Goal: Check status: Check status

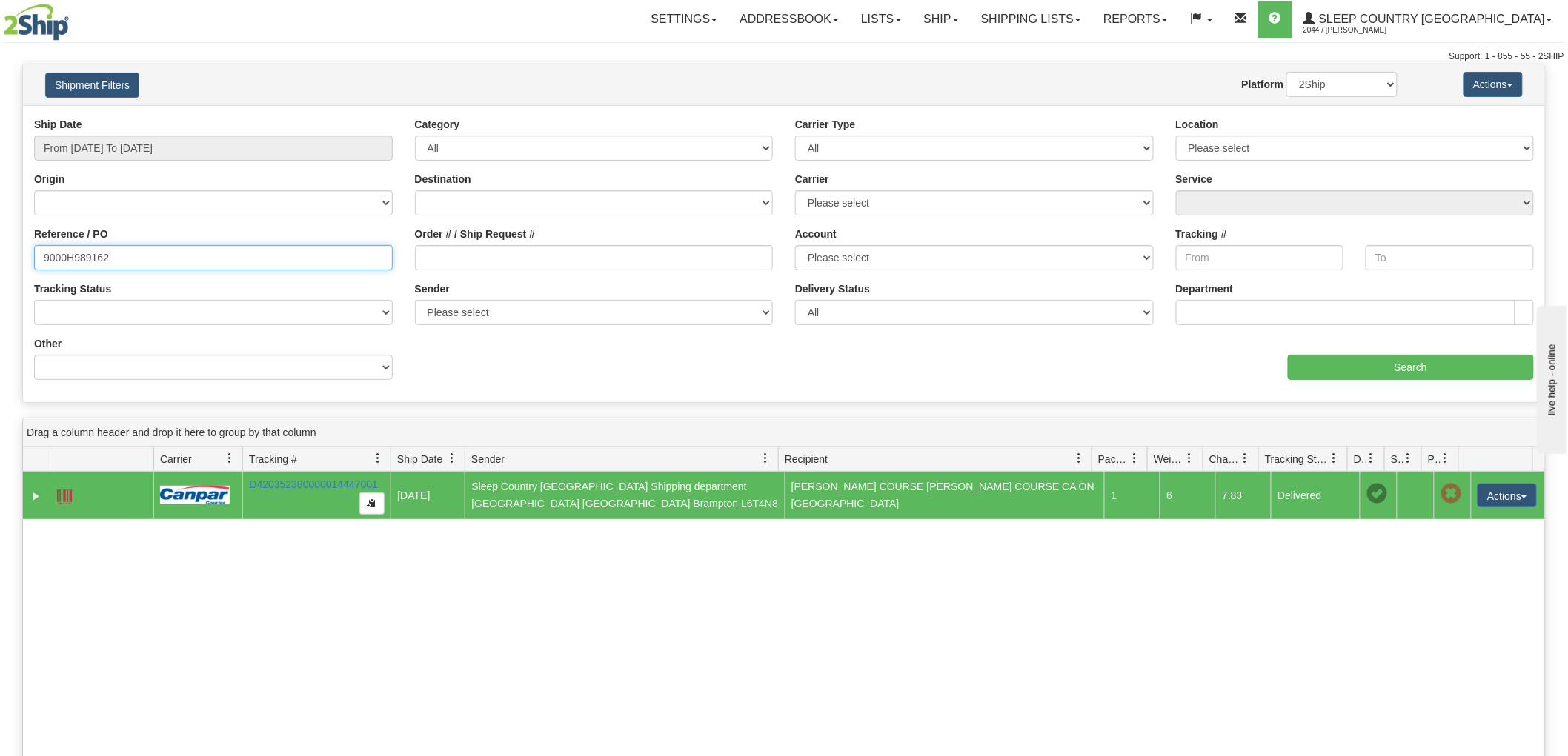
drag, startPoint x: 156, startPoint y: 261, endPoint x: 9, endPoint y: 252, distance: 147.3
click at [2, 253] on div "Please wait... × Confirm Delete Delete Cancel × Confirm Delete Yes No Cancel × …" at bounding box center [784, 552] width 1568 height 977
paste input "9000H998046"
type input "9000H998046"
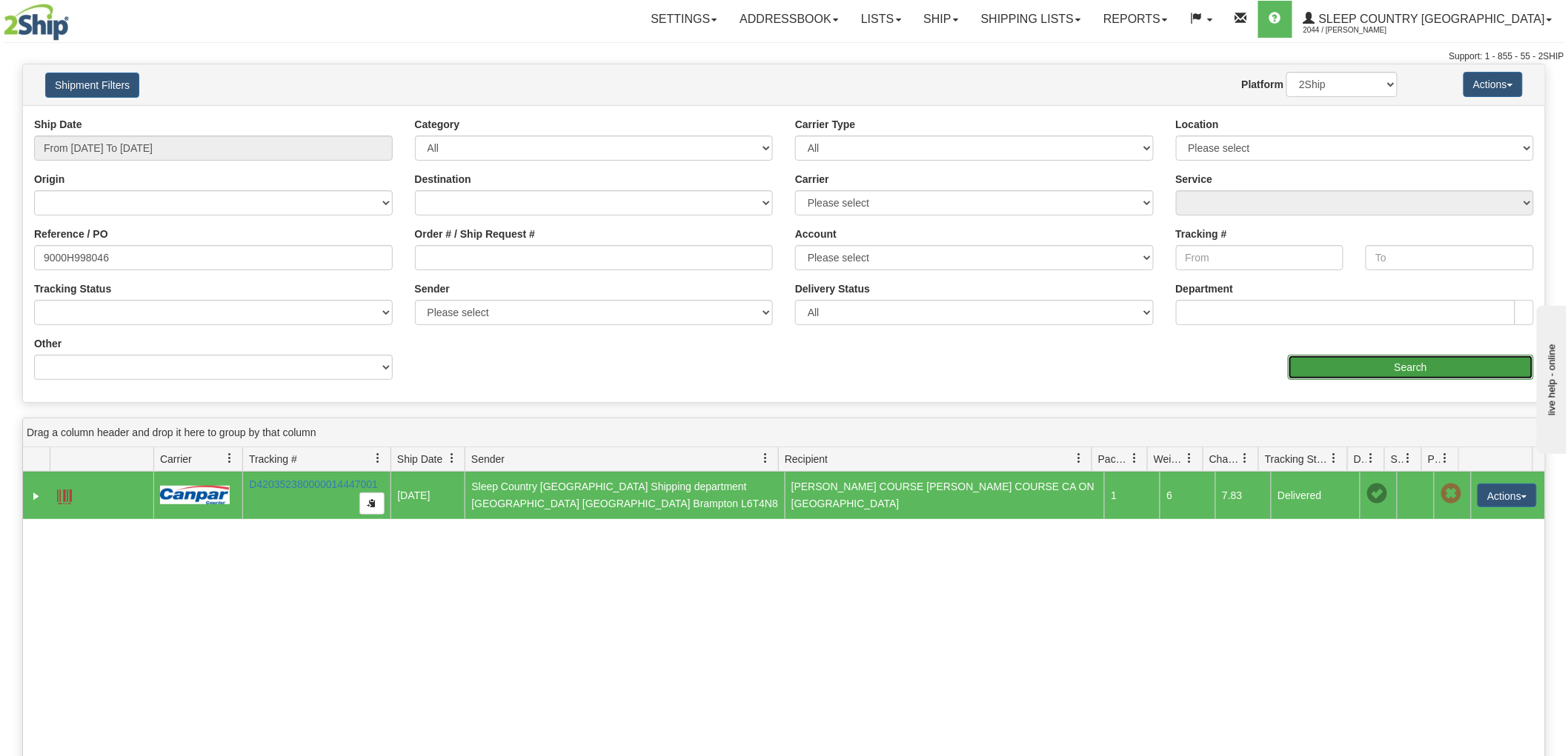
click at [1425, 360] on input "Search" at bounding box center [1411, 367] width 246 height 25
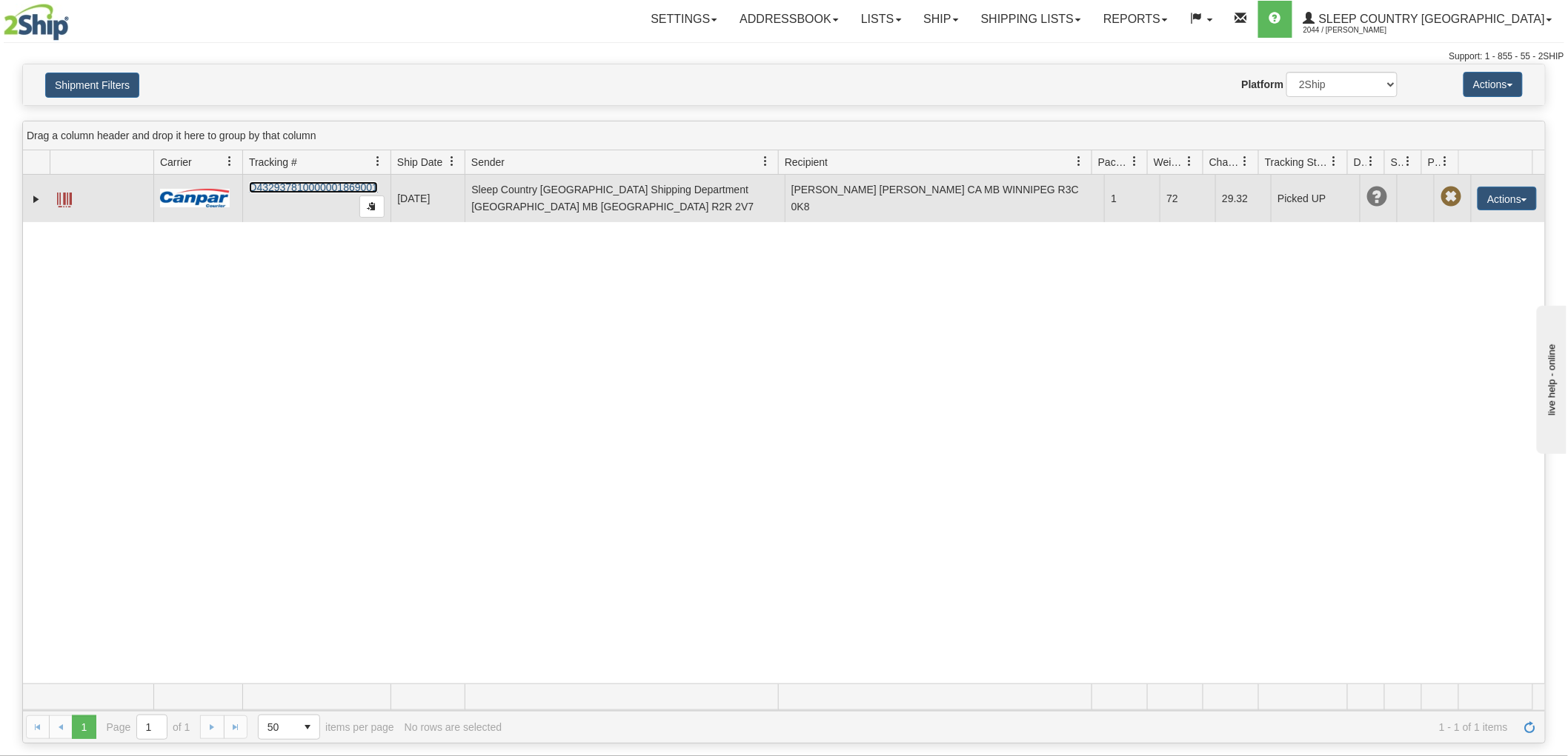
click at [316, 184] on link "D432937810000001869001" at bounding box center [313, 187] width 129 height 12
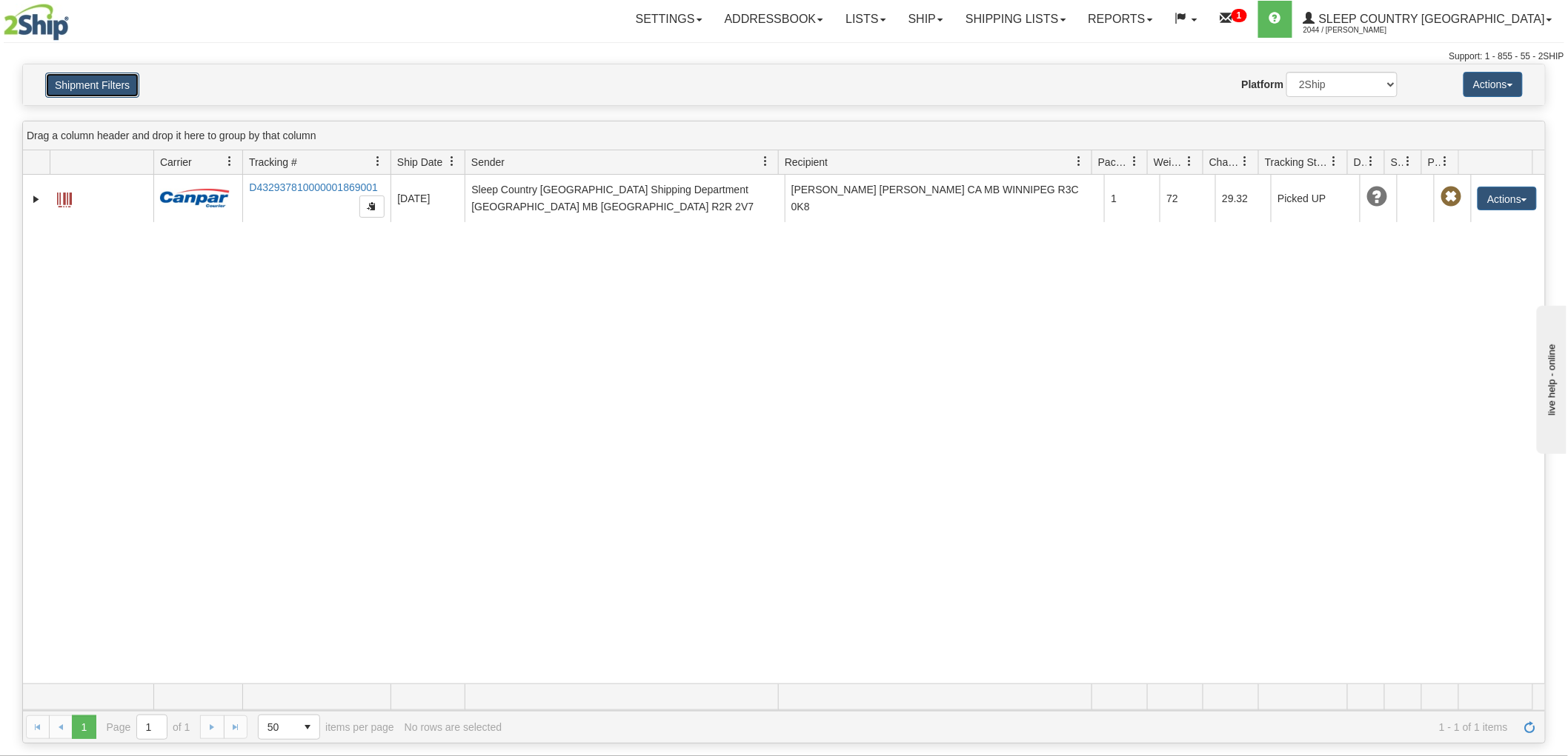
click at [120, 75] on button "Shipment Filters" at bounding box center [93, 85] width 94 height 25
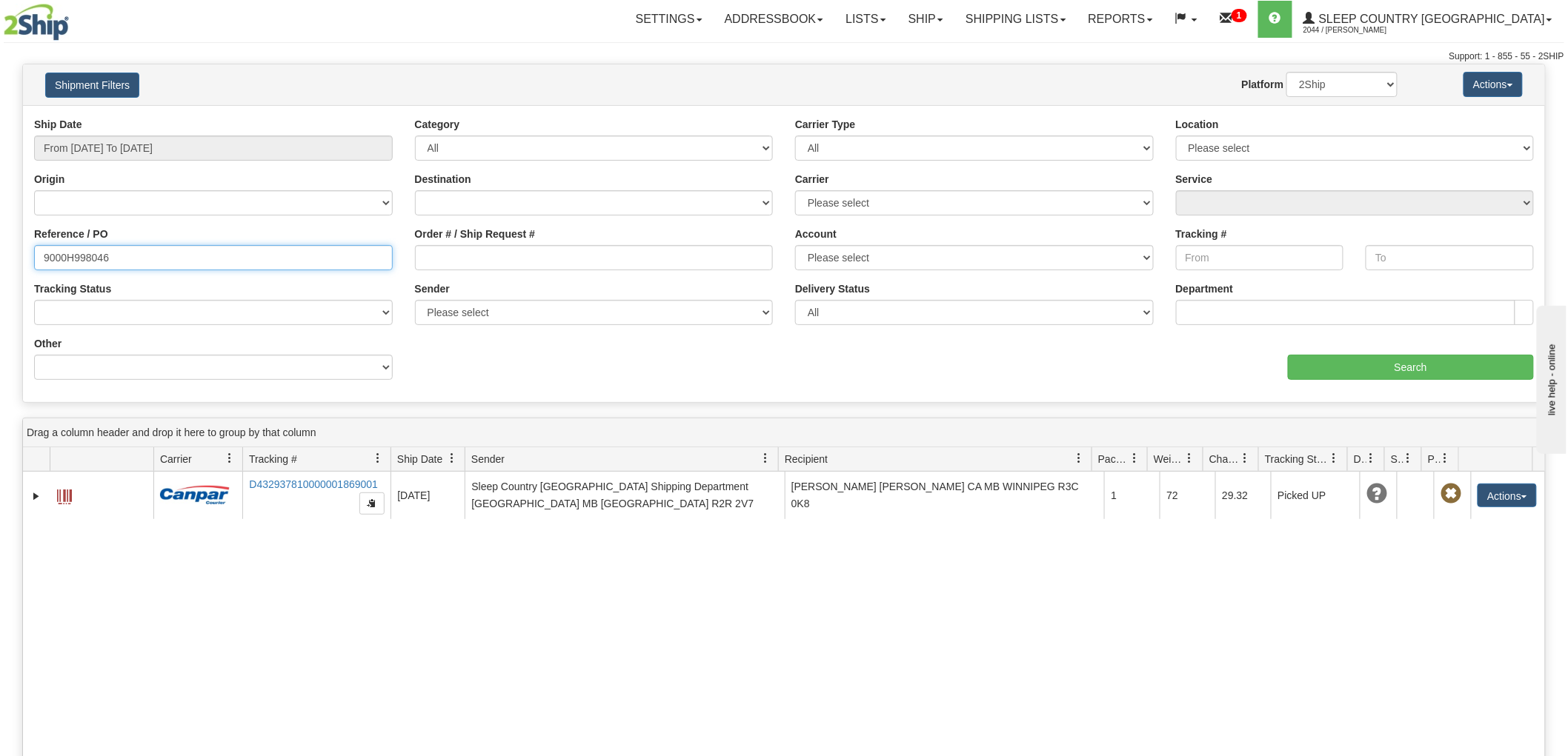
drag, startPoint x: 162, startPoint y: 261, endPoint x: 2, endPoint y: 224, distance: 164.2
click at [0, 227] on div "Please wait... × Confirm Delete Delete Cancel × Confirm Delete Yes No Cancel × …" at bounding box center [784, 552] width 1568 height 977
paste input "9000H983246"
type input "9000H983246"
